Goal: Find specific page/section: Find specific page/section

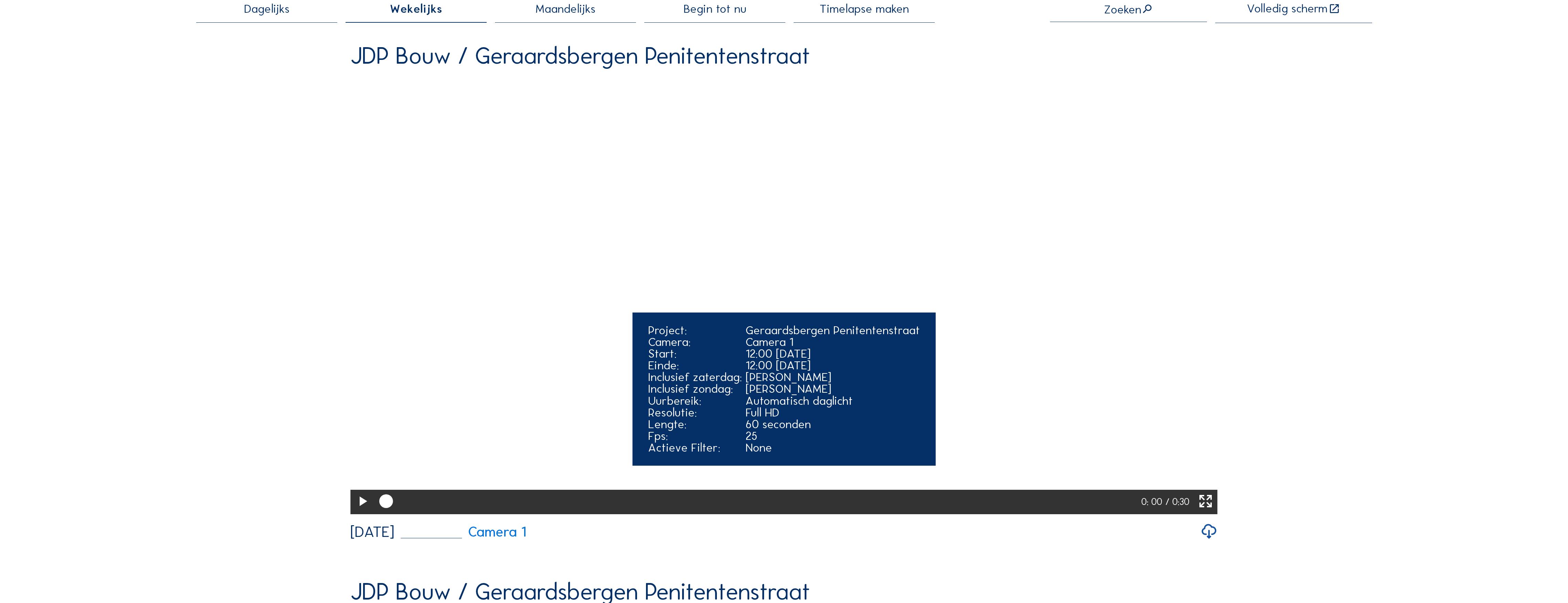
scroll to position [91, 0]
click at [362, 511] on icon at bounding box center [362, 501] width 16 height 20
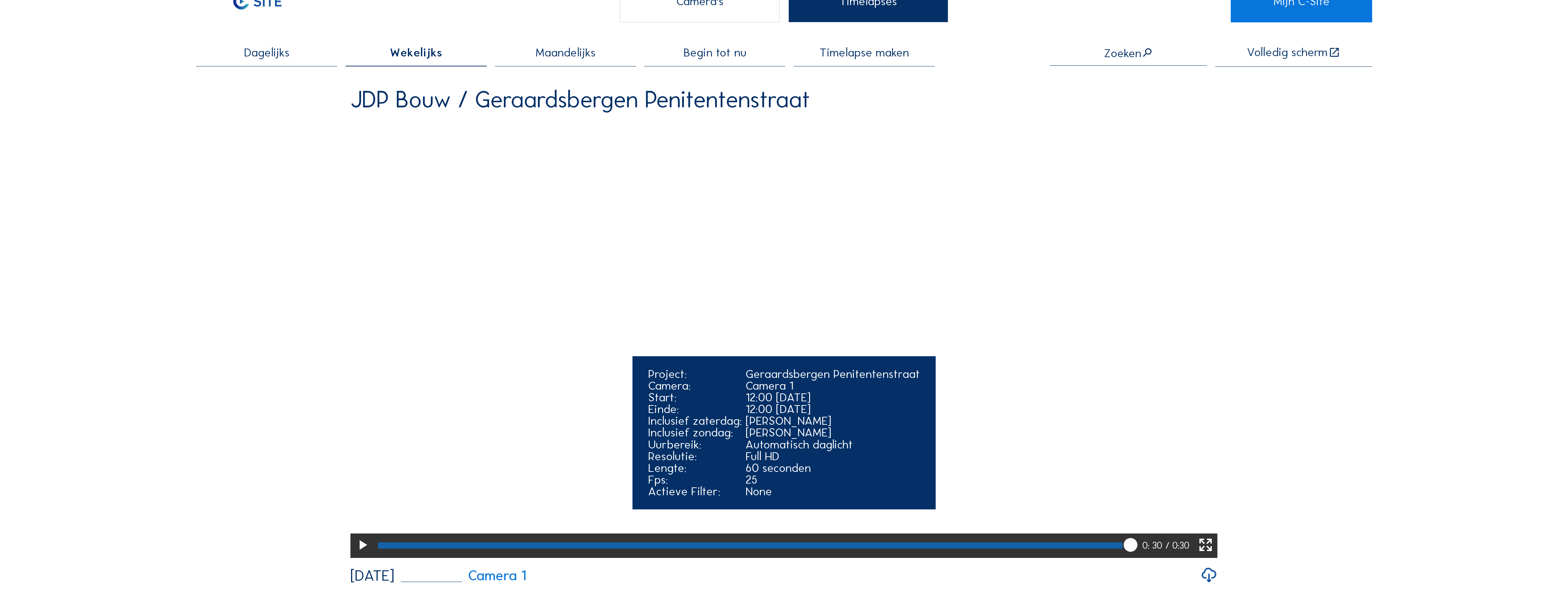
scroll to position [46, 0]
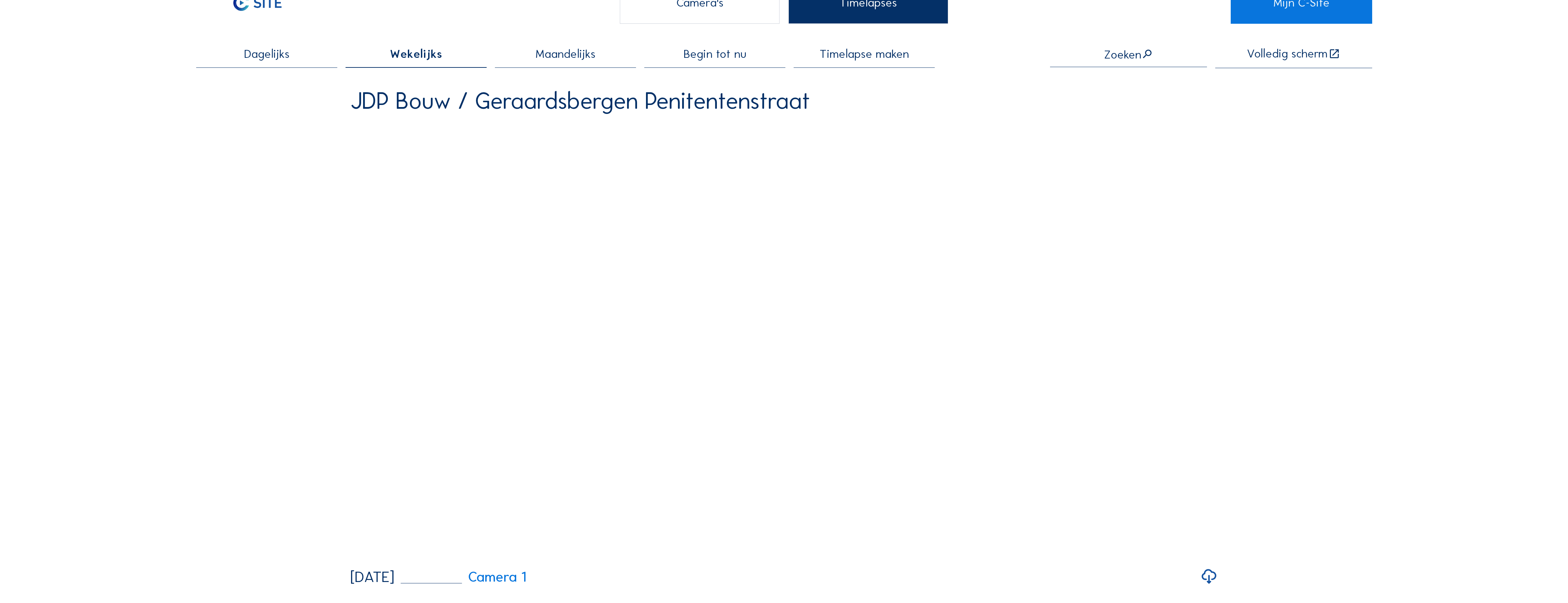
click at [564, 64] on div "Maandelijks" at bounding box center [565, 58] width 141 height 19
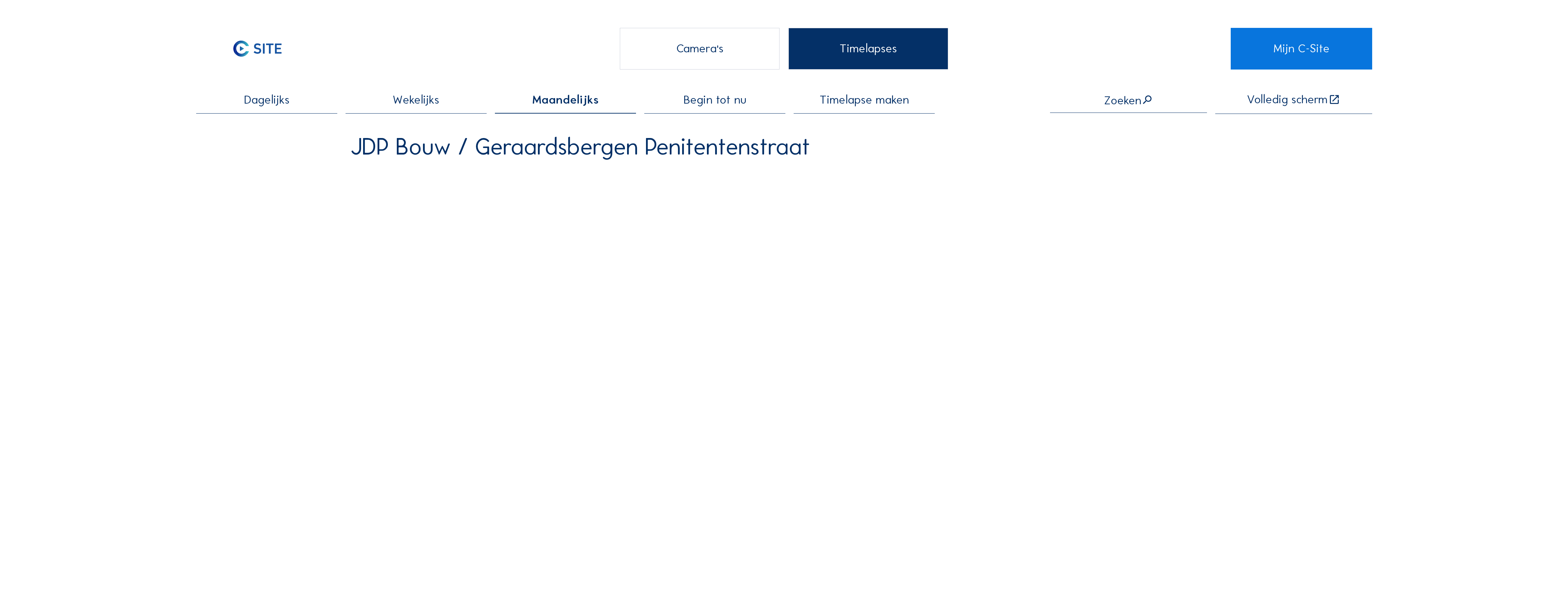
click at [729, 57] on div "Camera's" at bounding box center [699, 49] width 160 height 41
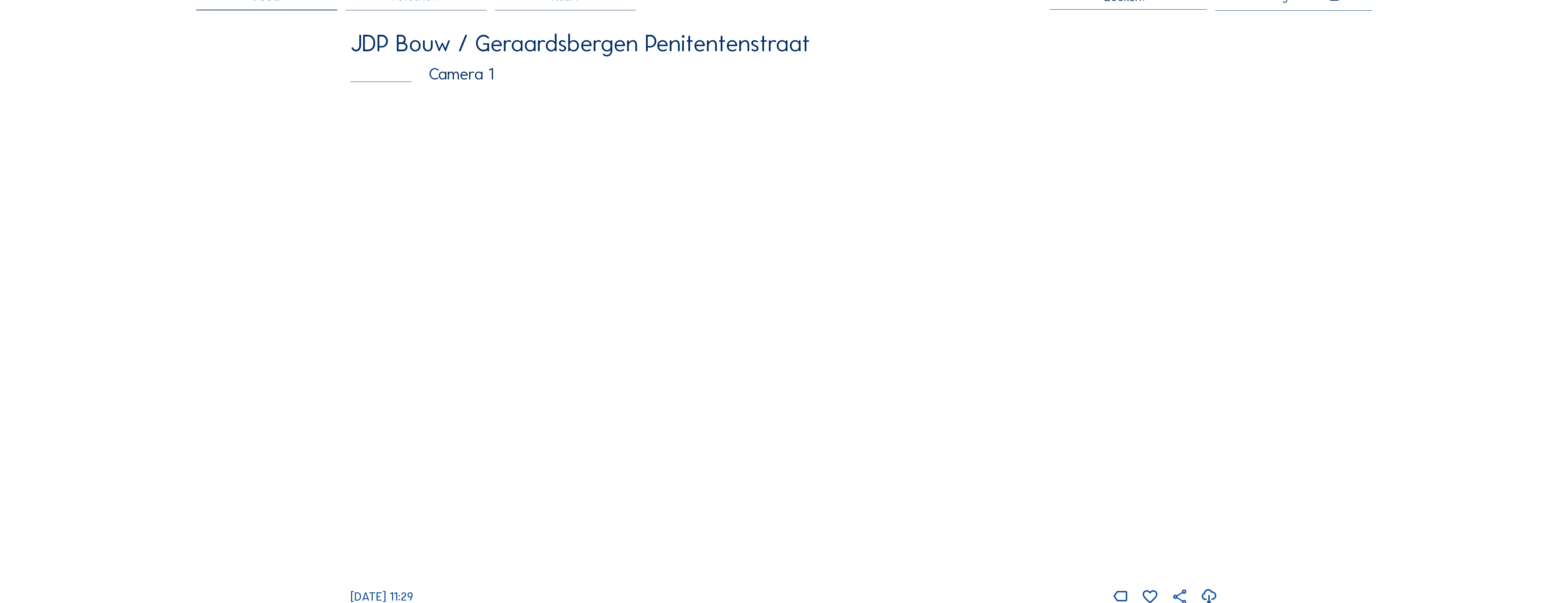
scroll to position [91, 0]
